Goal: Check status: Check status

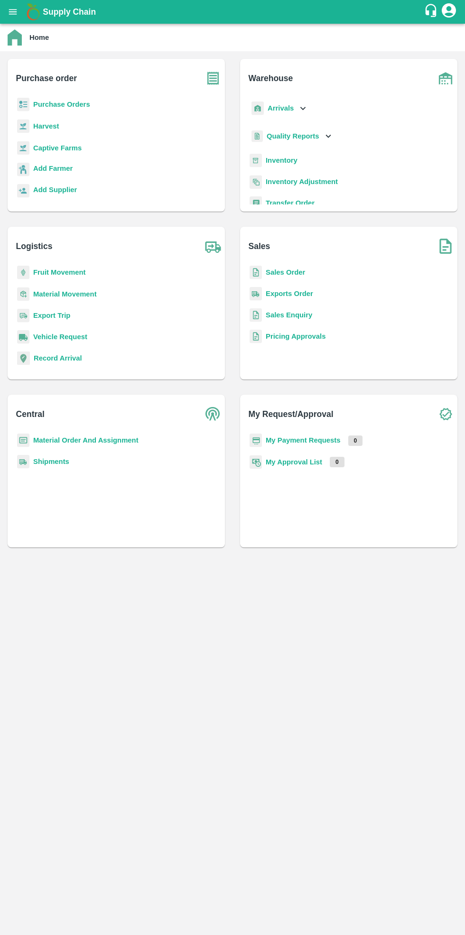
click at [41, 103] on b "Purchase Orders" at bounding box center [61, 105] width 57 height 8
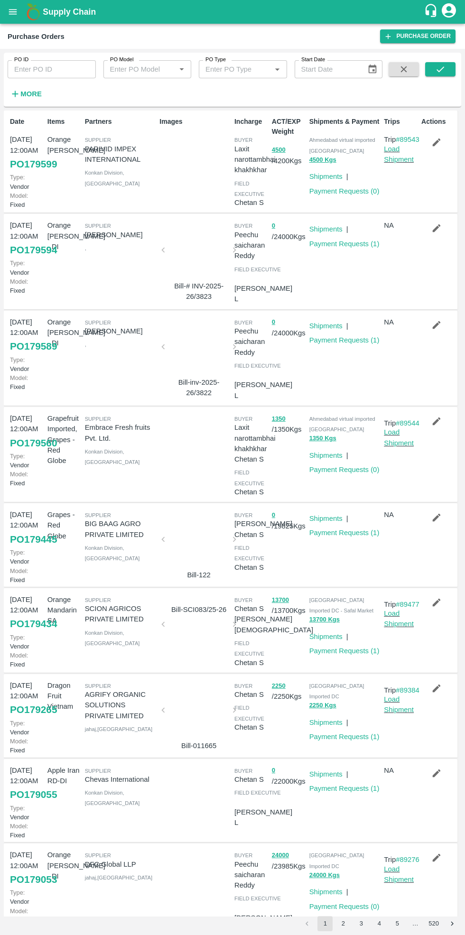
click at [341, 652] on link "Payment Requests ( 1 )" at bounding box center [344, 651] width 70 height 8
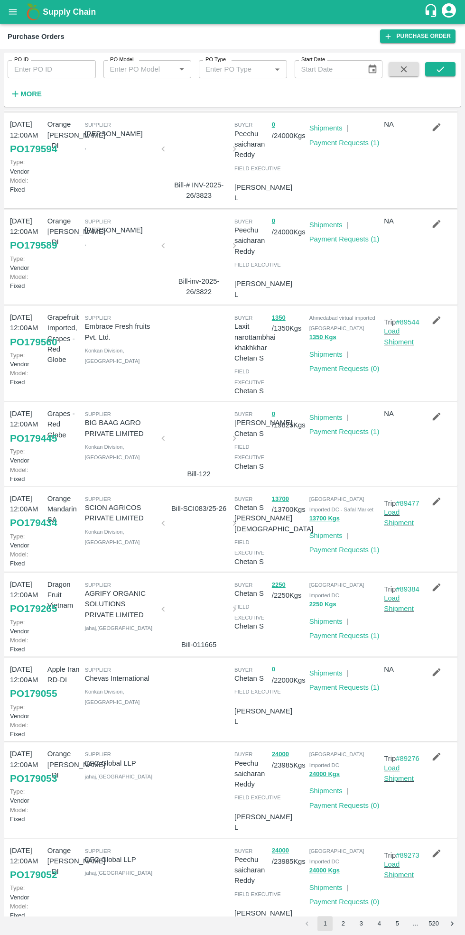
scroll to position [125, 0]
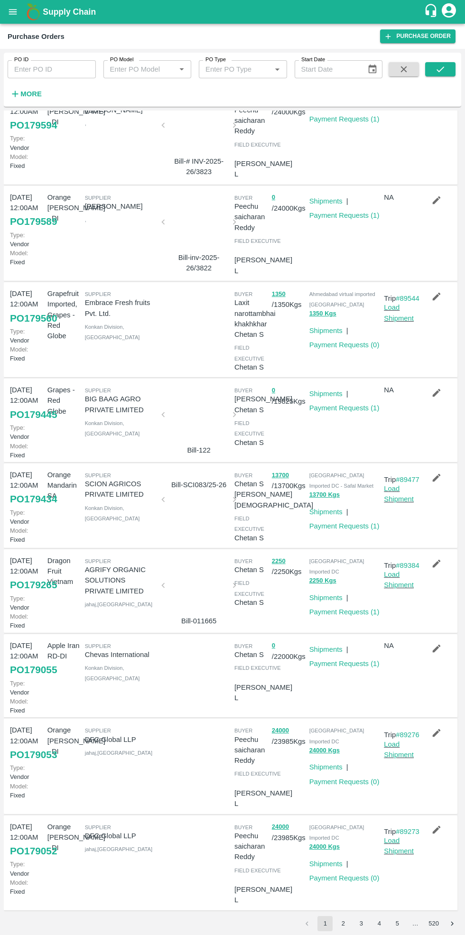
click at [345, 608] on link "Payment Requests ( 1 )" at bounding box center [344, 612] width 70 height 8
click at [344, 923] on button "2" at bounding box center [342, 923] width 15 height 15
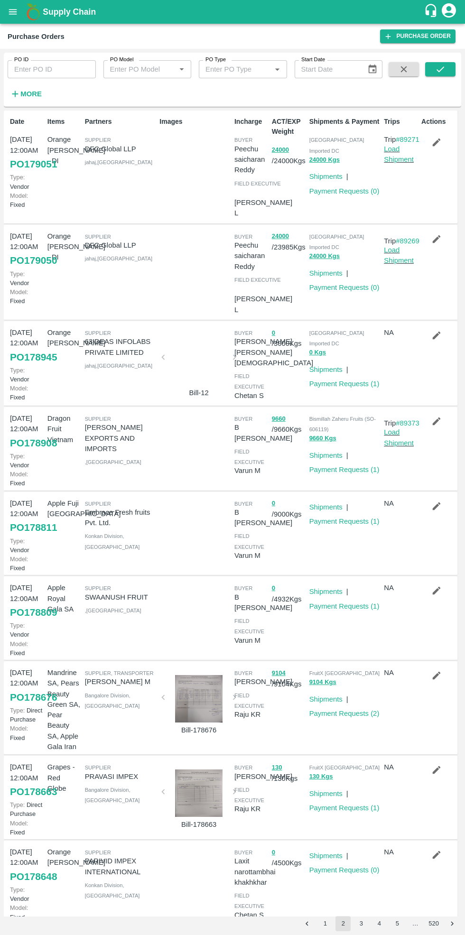
click at [340, 380] on link "Payment Requests ( 1 )" at bounding box center [344, 384] width 70 height 8
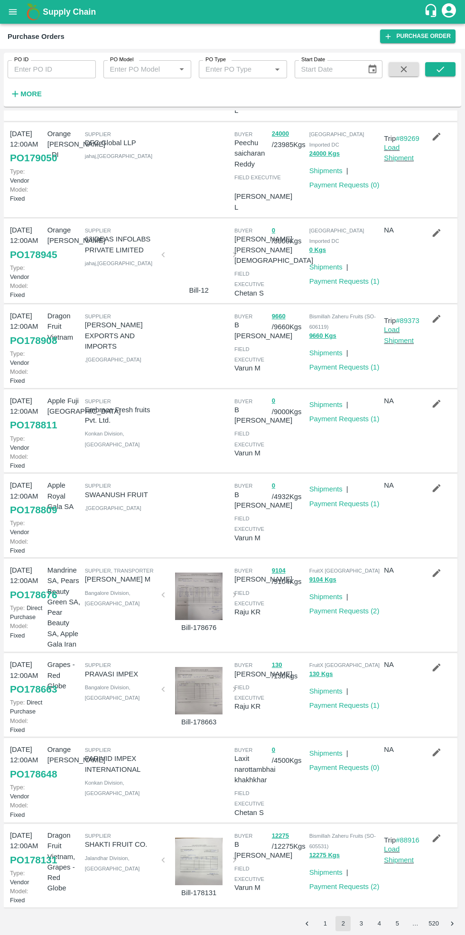
scroll to position [107, 0]
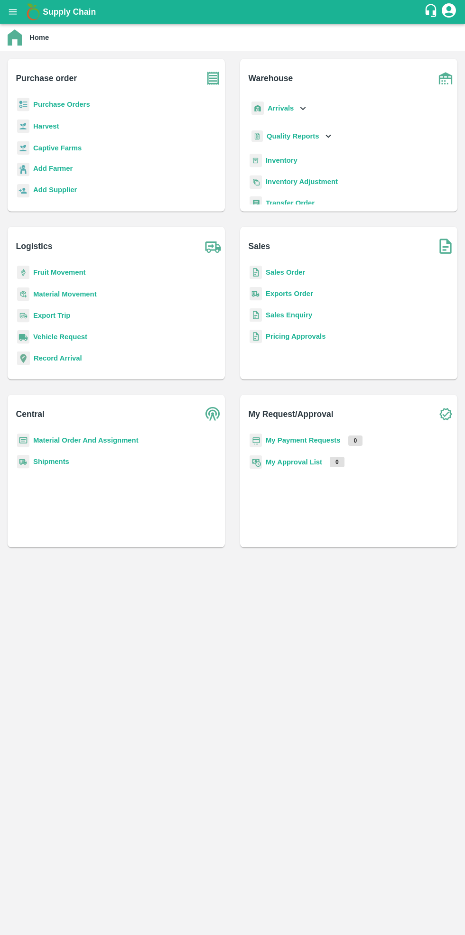
click at [67, 104] on b "Purchase Orders" at bounding box center [61, 105] width 57 height 8
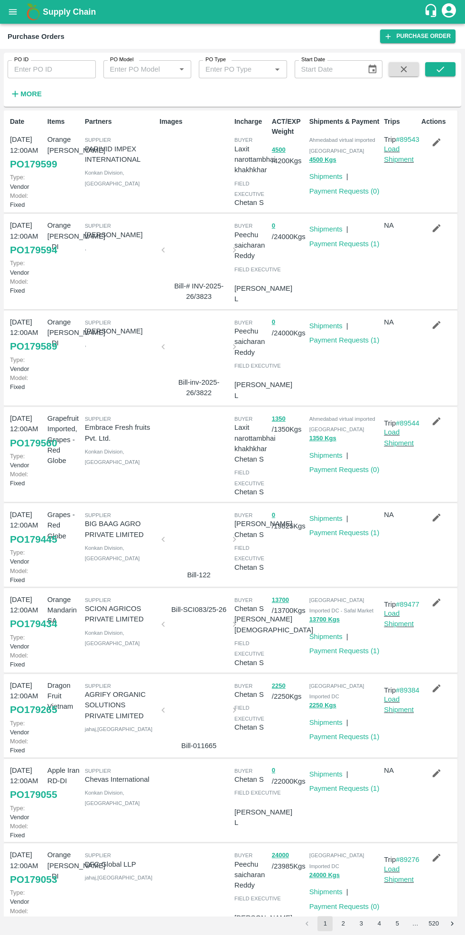
click at [341, 536] on link "Payment Requests ( 1 )" at bounding box center [344, 533] width 70 height 8
